Goal: Task Accomplishment & Management: Use online tool/utility

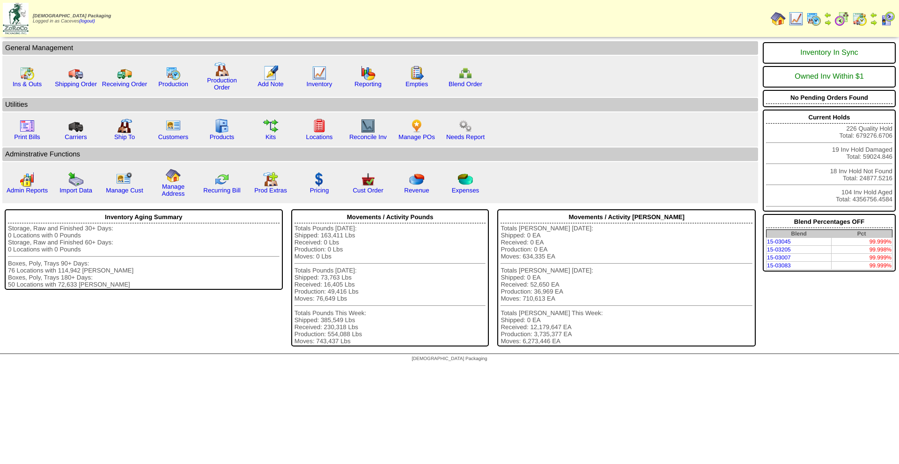
click at [808, 23] on img at bounding box center [813, 18] width 15 height 15
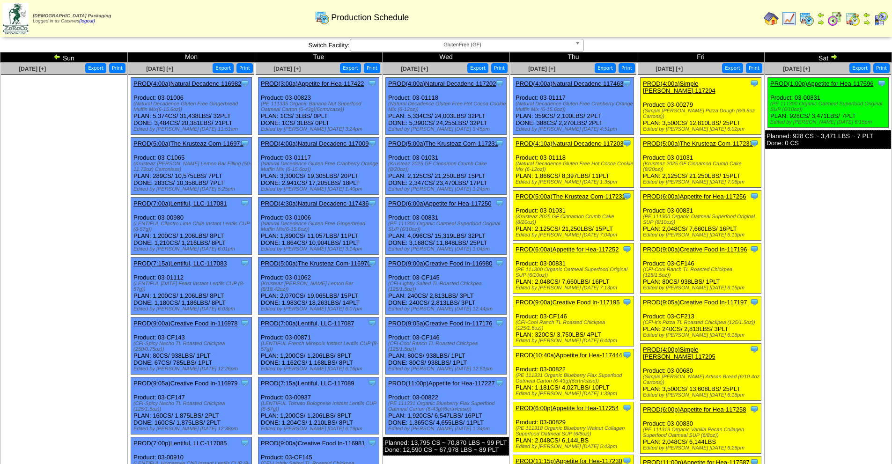
click at [600, 87] on link "PROD(4:00a)Natural Decadenc-117463" at bounding box center [569, 83] width 108 height 7
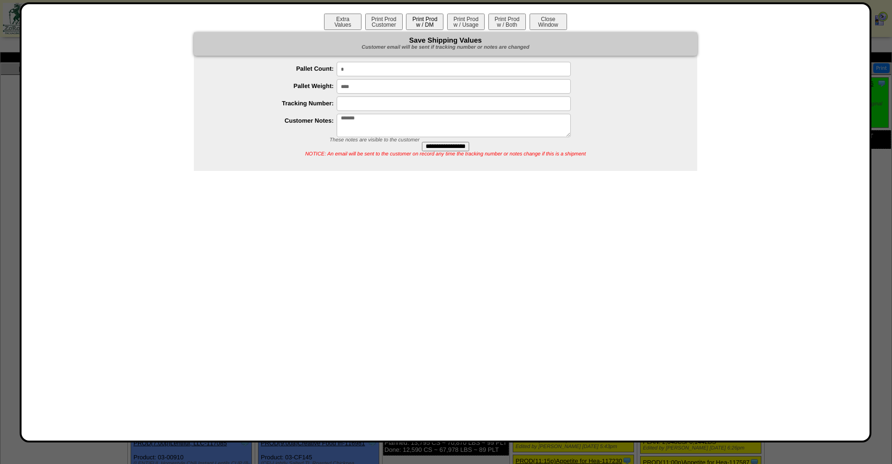
click at [433, 19] on button "Print Prod w / DM" at bounding box center [424, 22] width 37 height 16
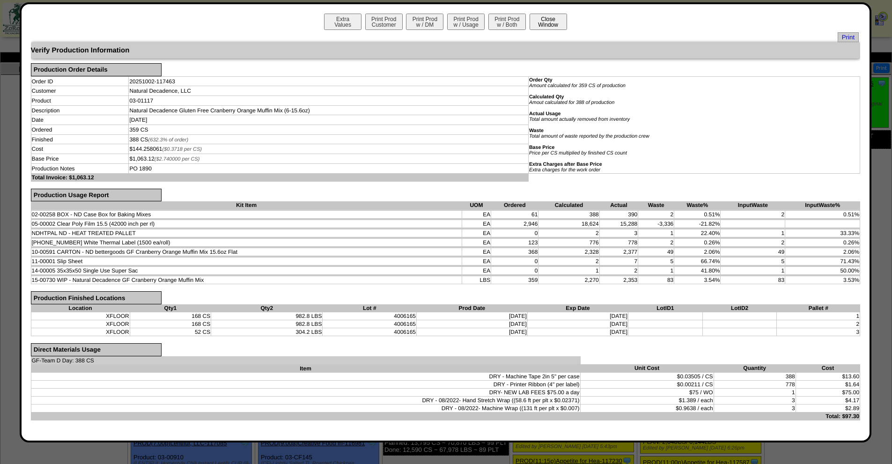
click at [557, 15] on button "Close Window" at bounding box center [547, 22] width 37 height 16
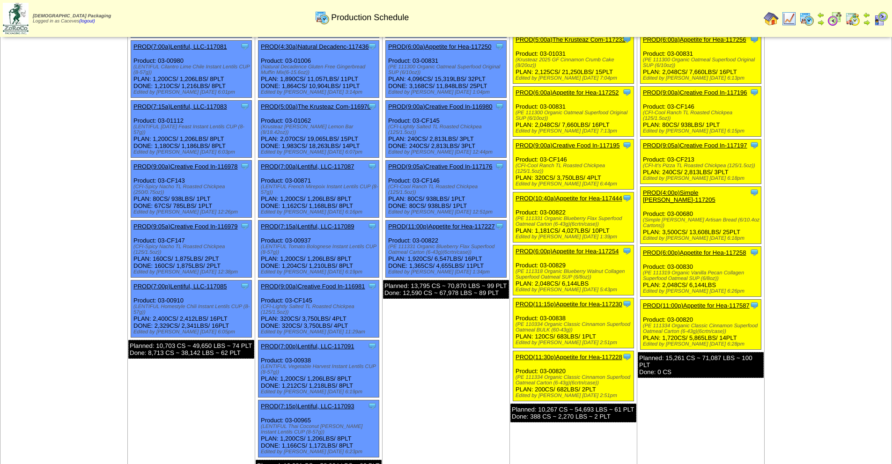
scroll to position [152, 0]
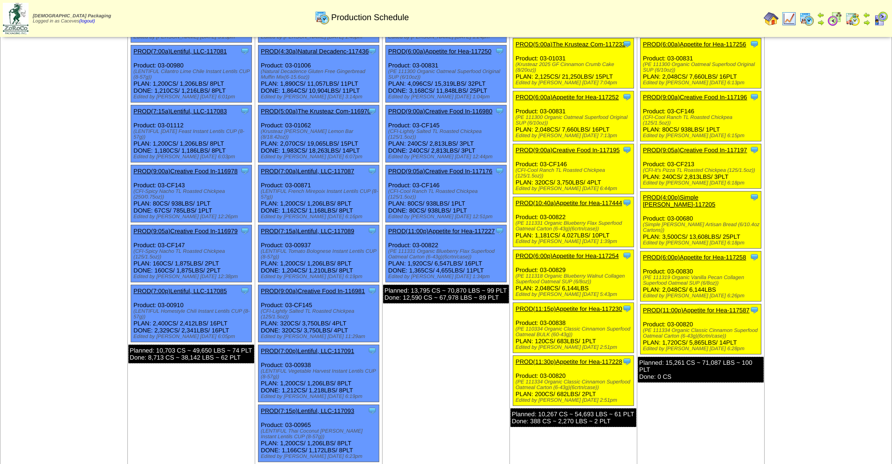
click at [595, 94] on link "PROD(6:00a)Appetite for Hea-117252" at bounding box center [566, 97] width 103 height 7
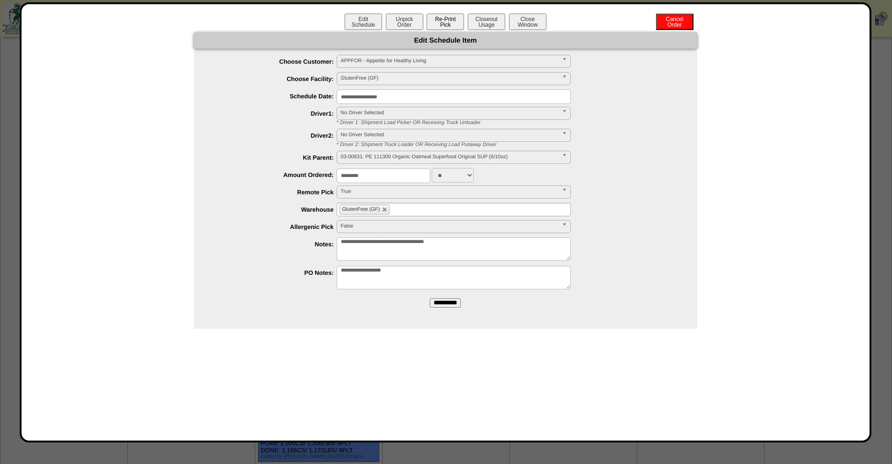
click at [440, 27] on button "Re-Print Pick" at bounding box center [444, 22] width 37 height 16
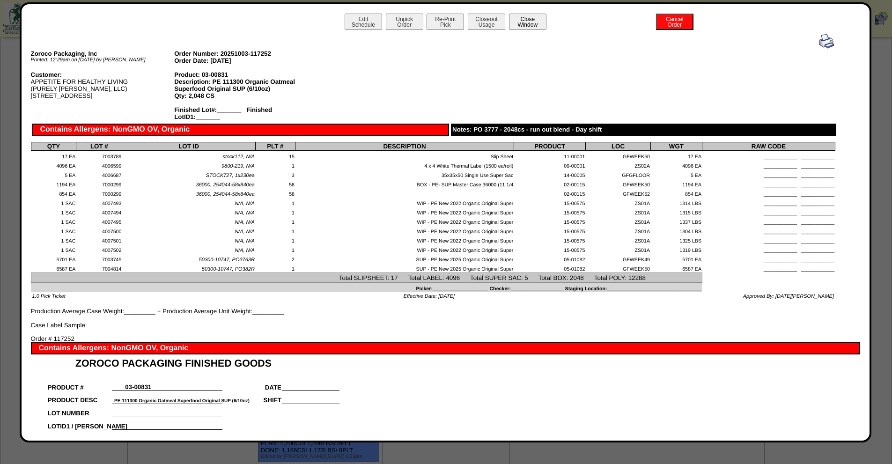
click at [532, 24] on button "Close Window" at bounding box center [527, 22] width 37 height 16
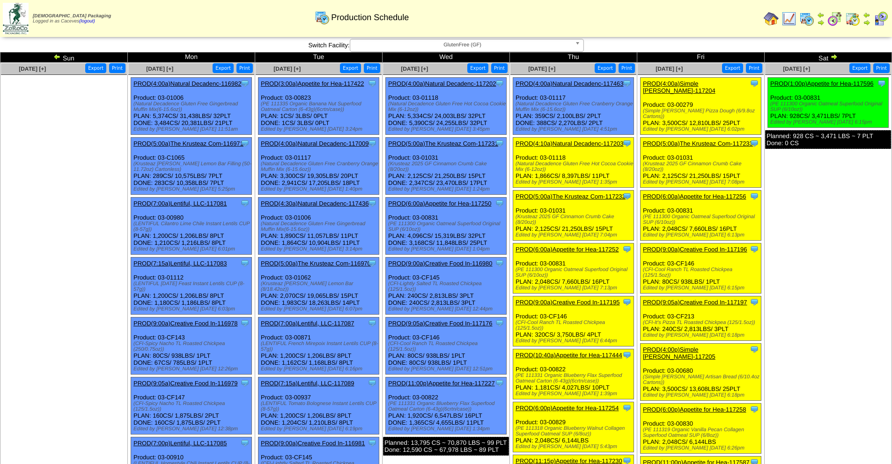
click at [563, 252] on link "PROD(6:00a)Appetite for Hea-117252" at bounding box center [566, 249] width 103 height 7
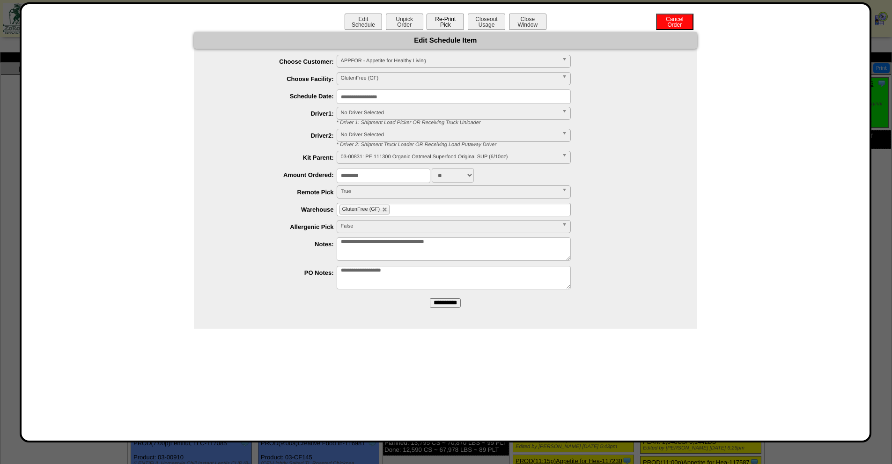
click at [452, 25] on button "Re-Print Pick" at bounding box center [444, 22] width 37 height 16
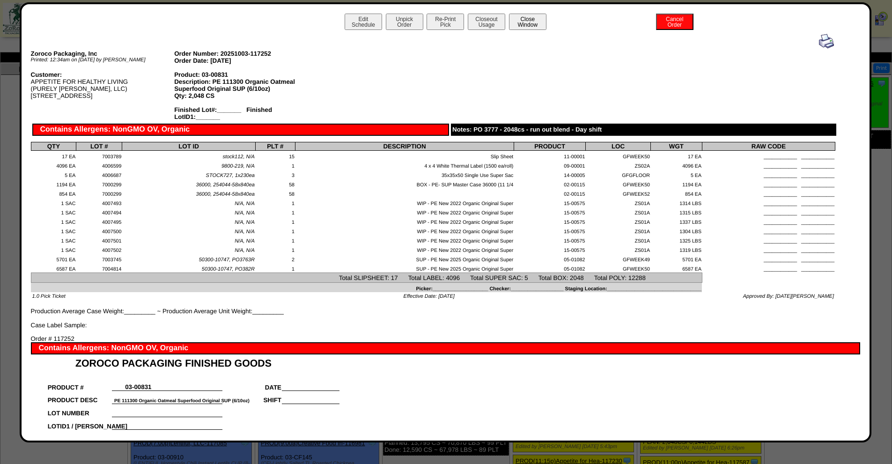
click at [526, 28] on button "Close Window" at bounding box center [527, 22] width 37 height 16
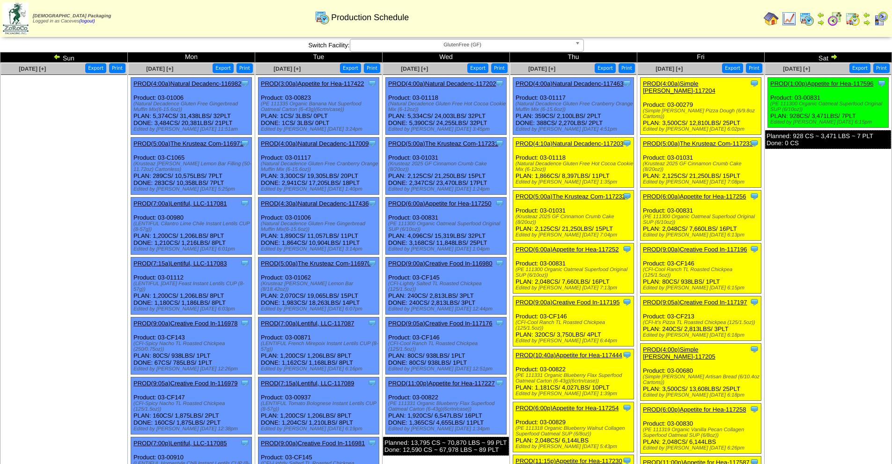
click at [598, 409] on link "PROD(6:00p)Appetite for Hea-117254" at bounding box center [566, 407] width 103 height 7
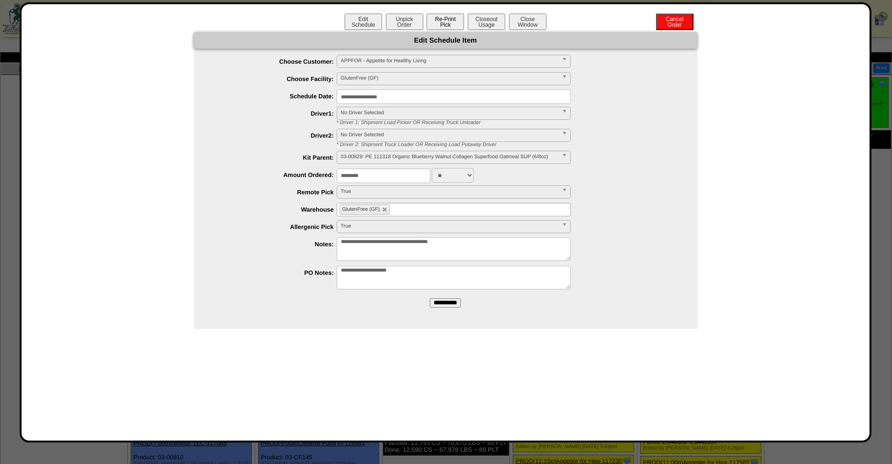
click at [457, 20] on button "Re-Print Pick" at bounding box center [444, 22] width 37 height 16
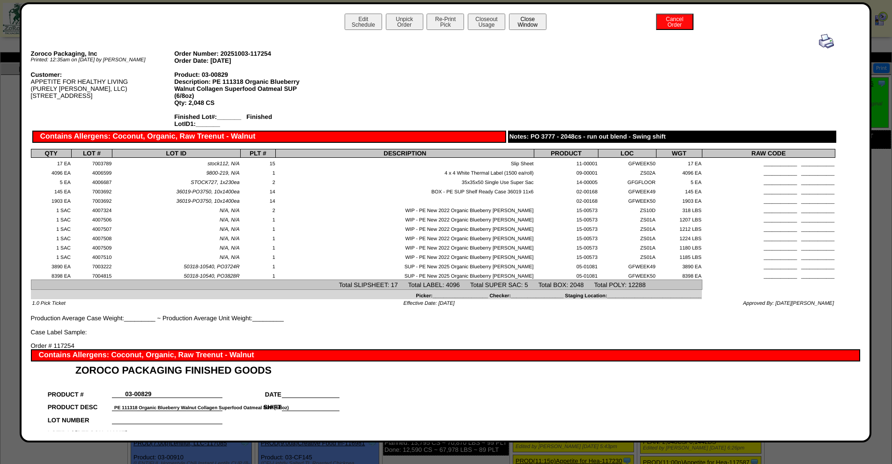
click at [524, 19] on button "Close Window" at bounding box center [527, 22] width 37 height 16
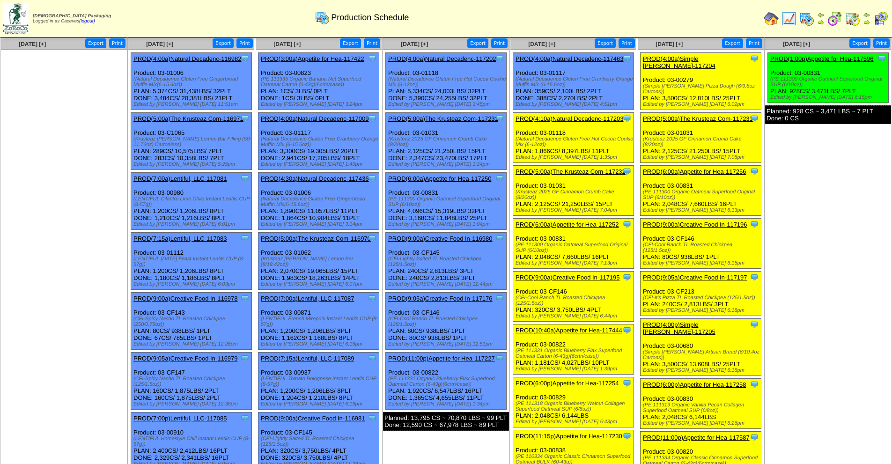
scroll to position [7, 0]
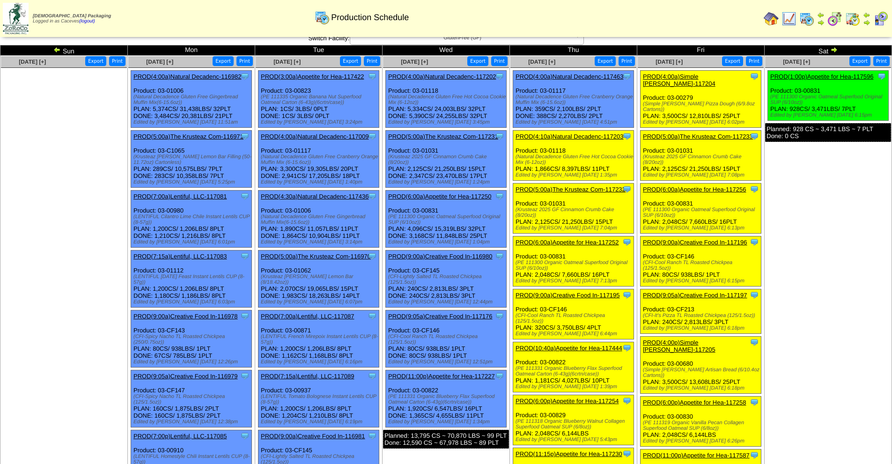
click at [590, 347] on link "PROD(10:40a)Appetite for Hea-117444" at bounding box center [568, 348] width 107 height 7
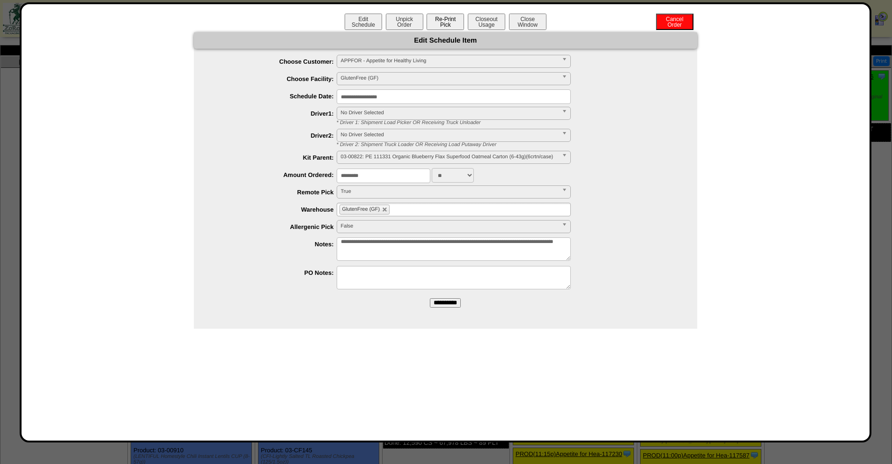
click at [447, 19] on button "Re-Print Pick" at bounding box center [444, 22] width 37 height 16
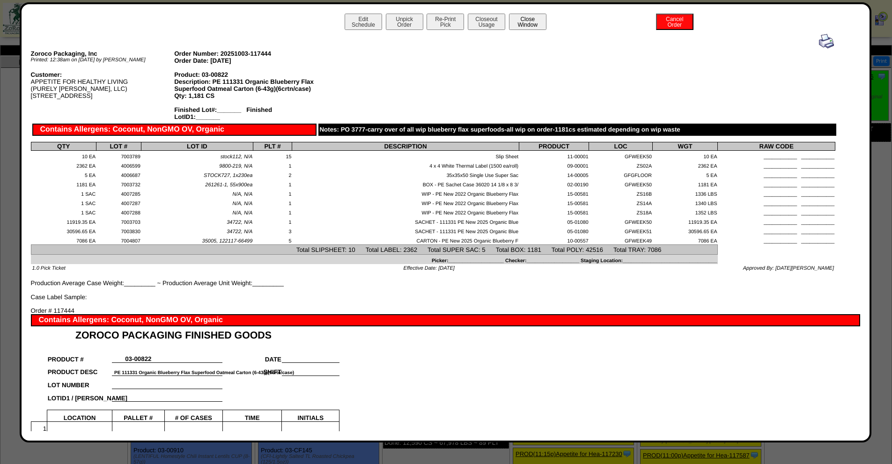
click at [518, 23] on button "Close Window" at bounding box center [527, 22] width 37 height 16
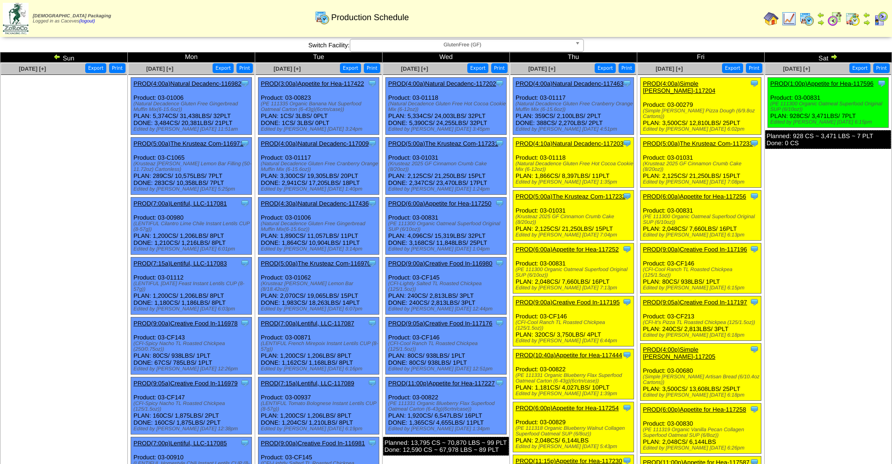
click at [597, 356] on link "PROD(10:40a)Appetite for Hea-117444" at bounding box center [568, 355] width 107 height 7
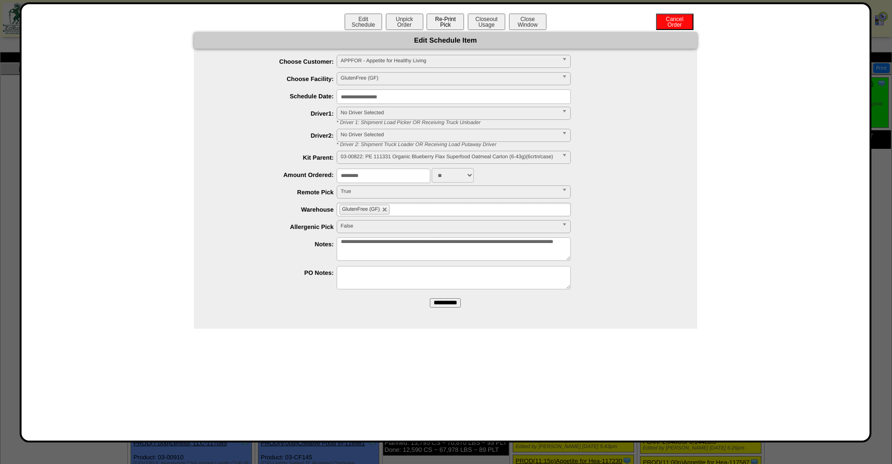
click at [443, 21] on button "Re-Print Pick" at bounding box center [444, 22] width 37 height 16
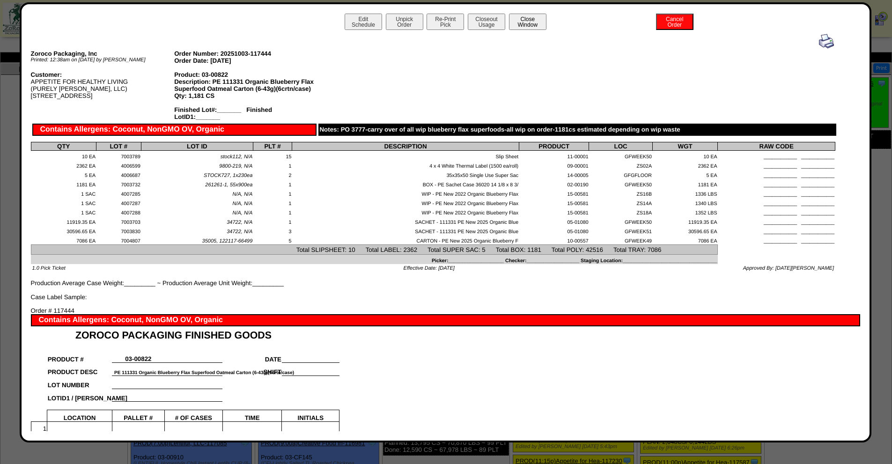
click at [521, 16] on button "Close Window" at bounding box center [527, 22] width 37 height 16
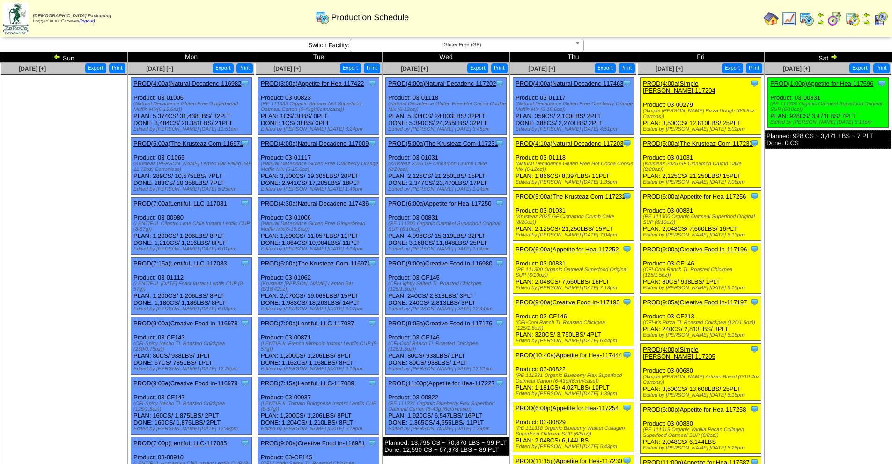
click at [589, 248] on link "PROD(6:00a)Appetite for Hea-117252" at bounding box center [566, 249] width 103 height 7
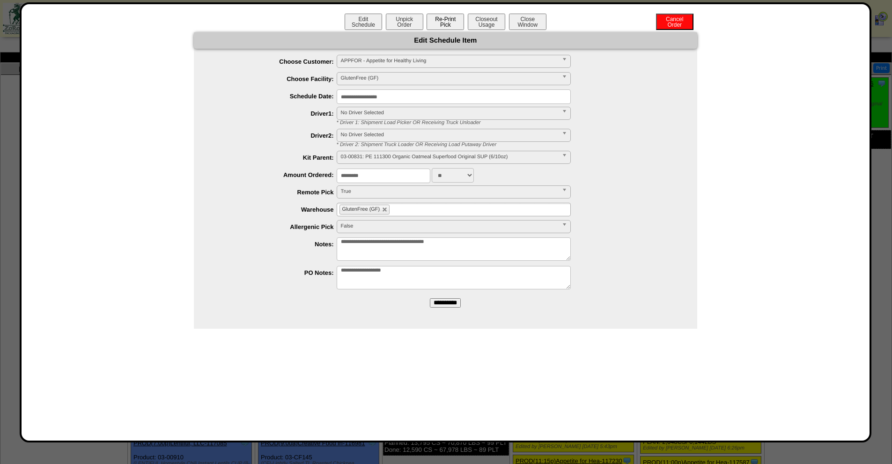
click at [440, 24] on button "Re-Print Pick" at bounding box center [444, 22] width 37 height 16
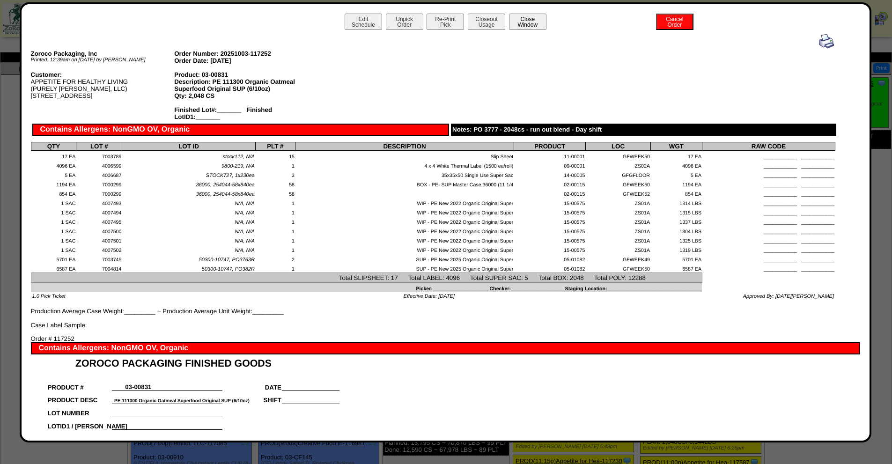
click at [526, 23] on button "Close Window" at bounding box center [527, 22] width 37 height 16
